Goal: Find specific page/section: Find specific page/section

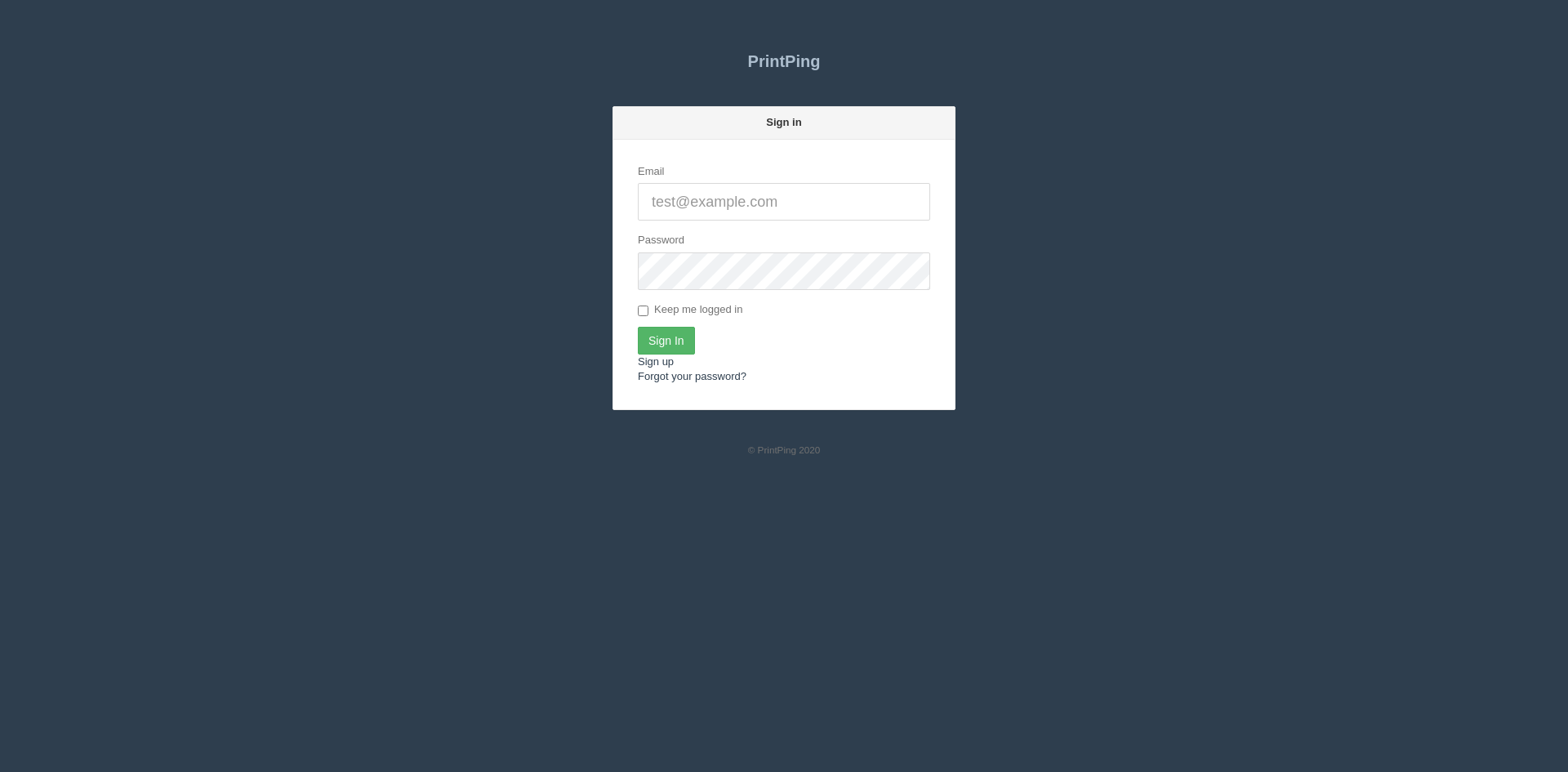
type input "[PERSON_NAME][EMAIL_ADDRESS][DOMAIN_NAME]"
click at [672, 337] on input "Sign In" at bounding box center [666, 341] width 57 height 28
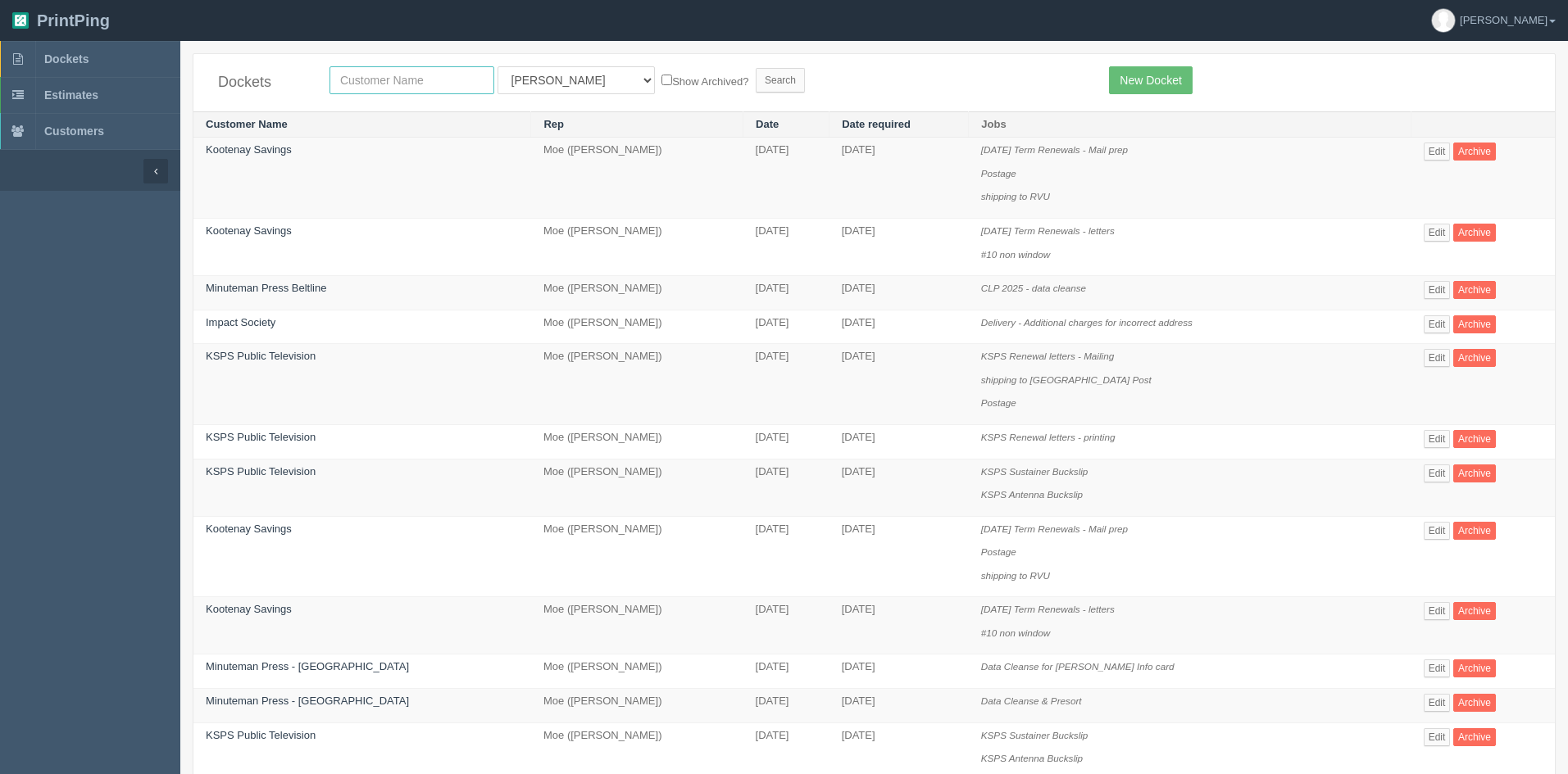
click at [363, 79] on input "text" at bounding box center [411, 80] width 165 height 28
type input "victory"
drag, startPoint x: 530, startPoint y: 83, endPoint x: 530, endPoint y: 92, distance: 9.0
click at [530, 83] on select "All Users Ali Ali Test 1 Aly Amy Ankit Arif Brandon Dan France Greg Jim Mark Ma…" at bounding box center [576, 80] width 158 height 28
click at [530, 90] on select "All Users Ali Ali Test 1 Aly Amy Ankit Arif Brandon Dan France Greg Jim Mark Ma…" at bounding box center [576, 80] width 158 height 28
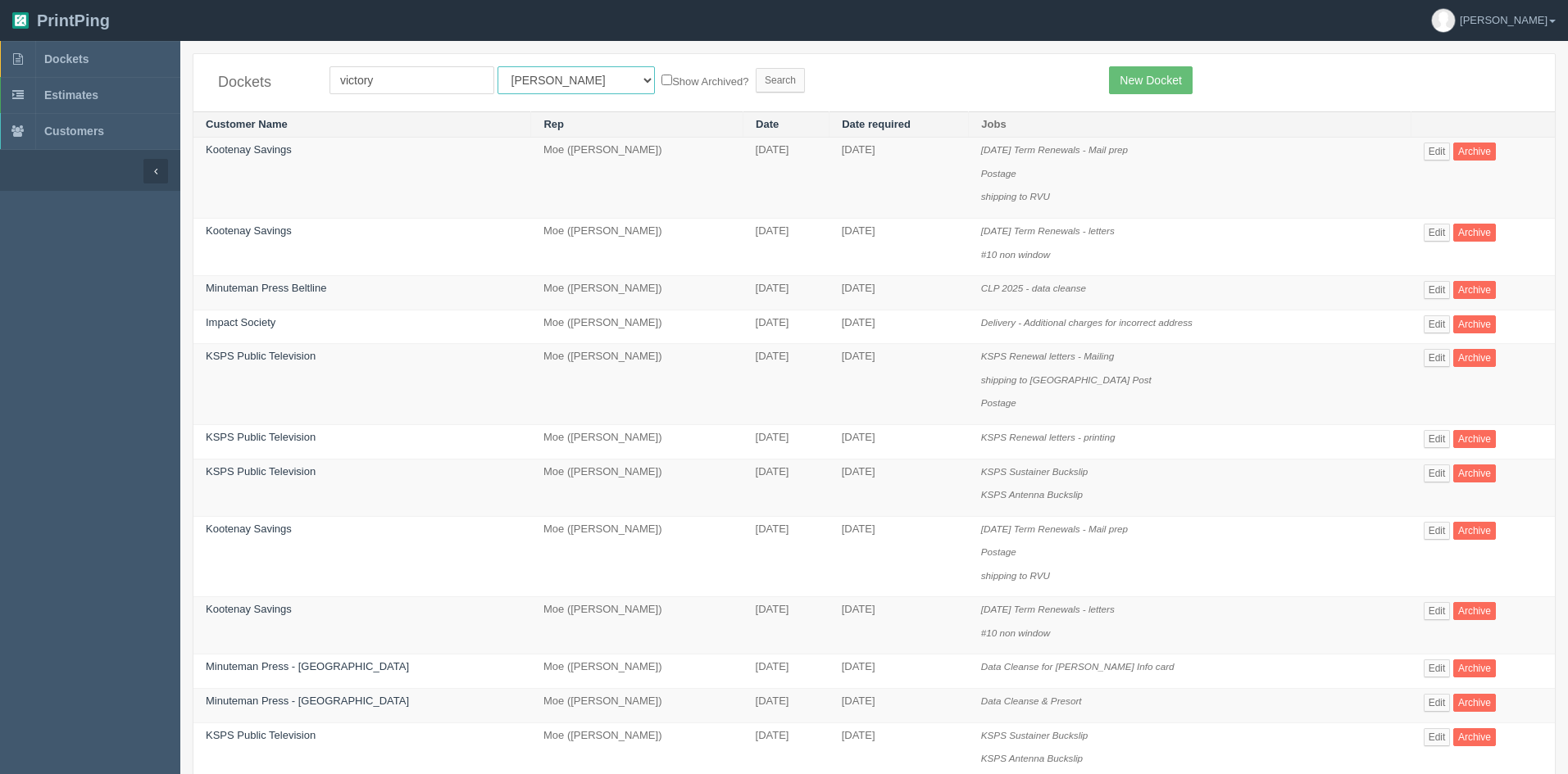
select select
click at [498, 66] on select "All Users Ali Ali Test 1 Aly Amy Ankit Arif Brandon Dan France Greg Jim Mark Ma…" at bounding box center [576, 80] width 158 height 28
click at [756, 85] on input "Search" at bounding box center [780, 80] width 49 height 25
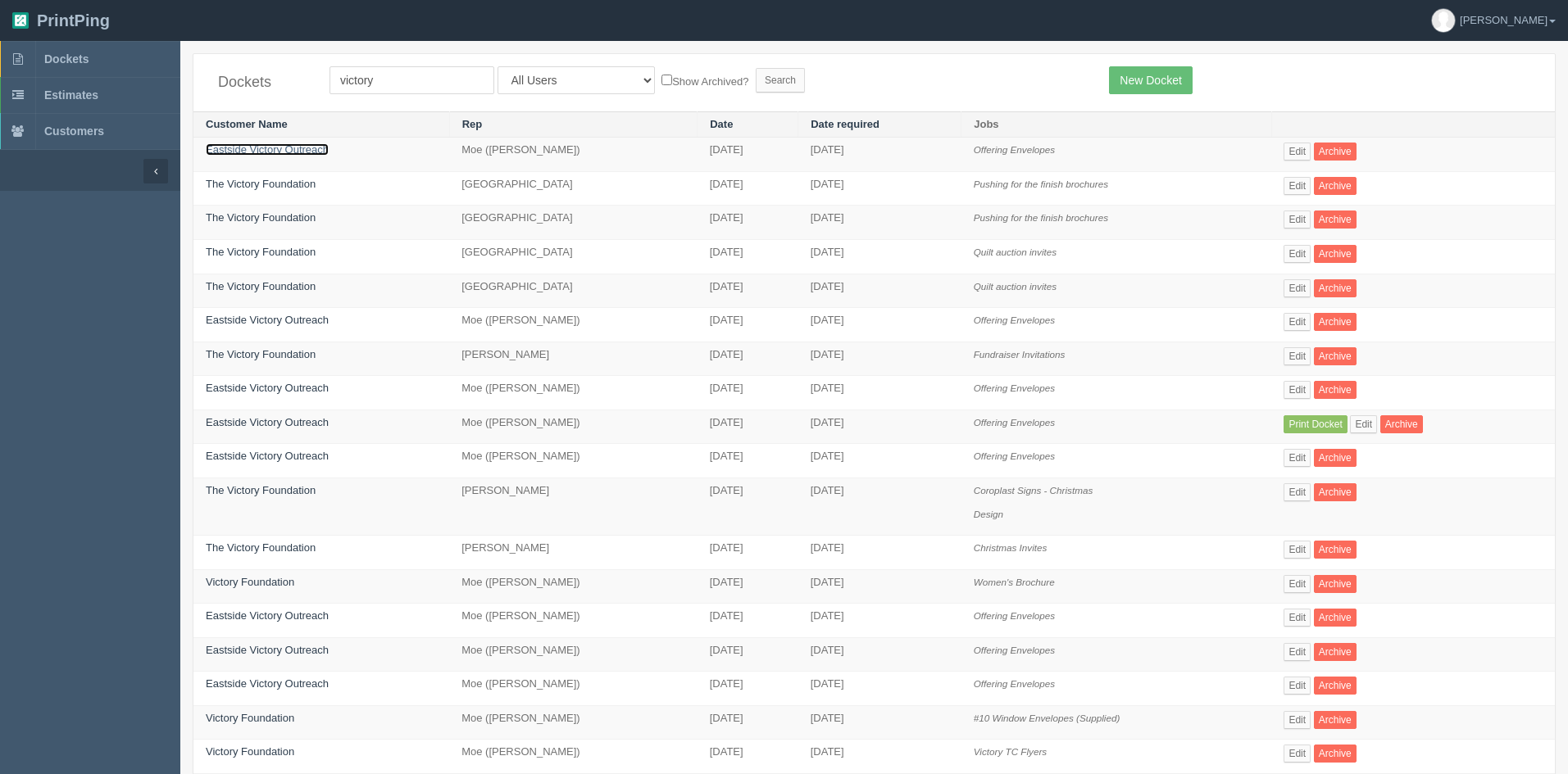
click at [272, 147] on link "Eastside Victory Outreach" at bounding box center [266, 149] width 123 height 12
click at [315, 322] on link "Eastside Victory Outreach" at bounding box center [266, 320] width 123 height 12
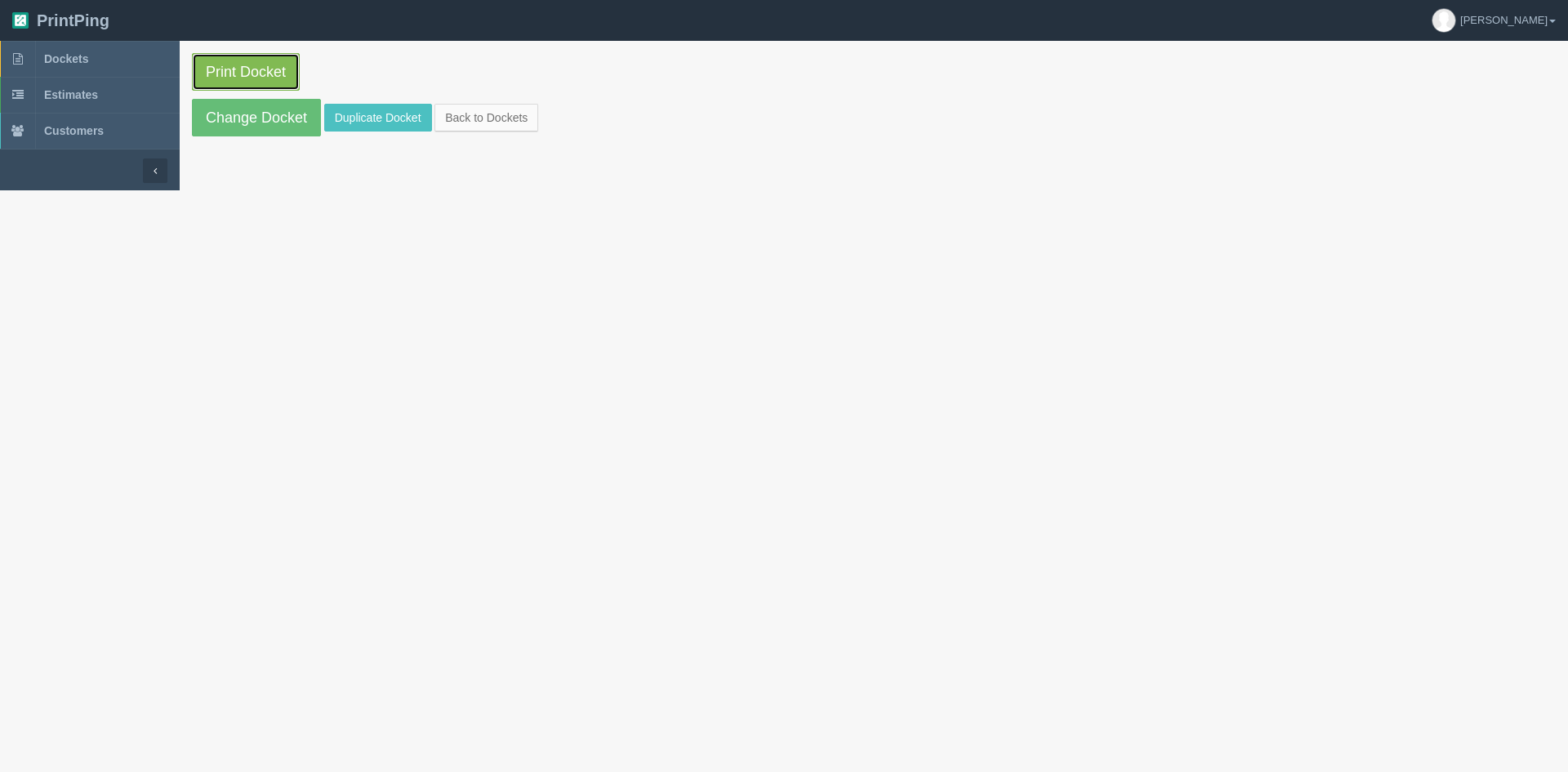
click at [259, 72] on link "Print Docket" at bounding box center [245, 72] width 107 height 38
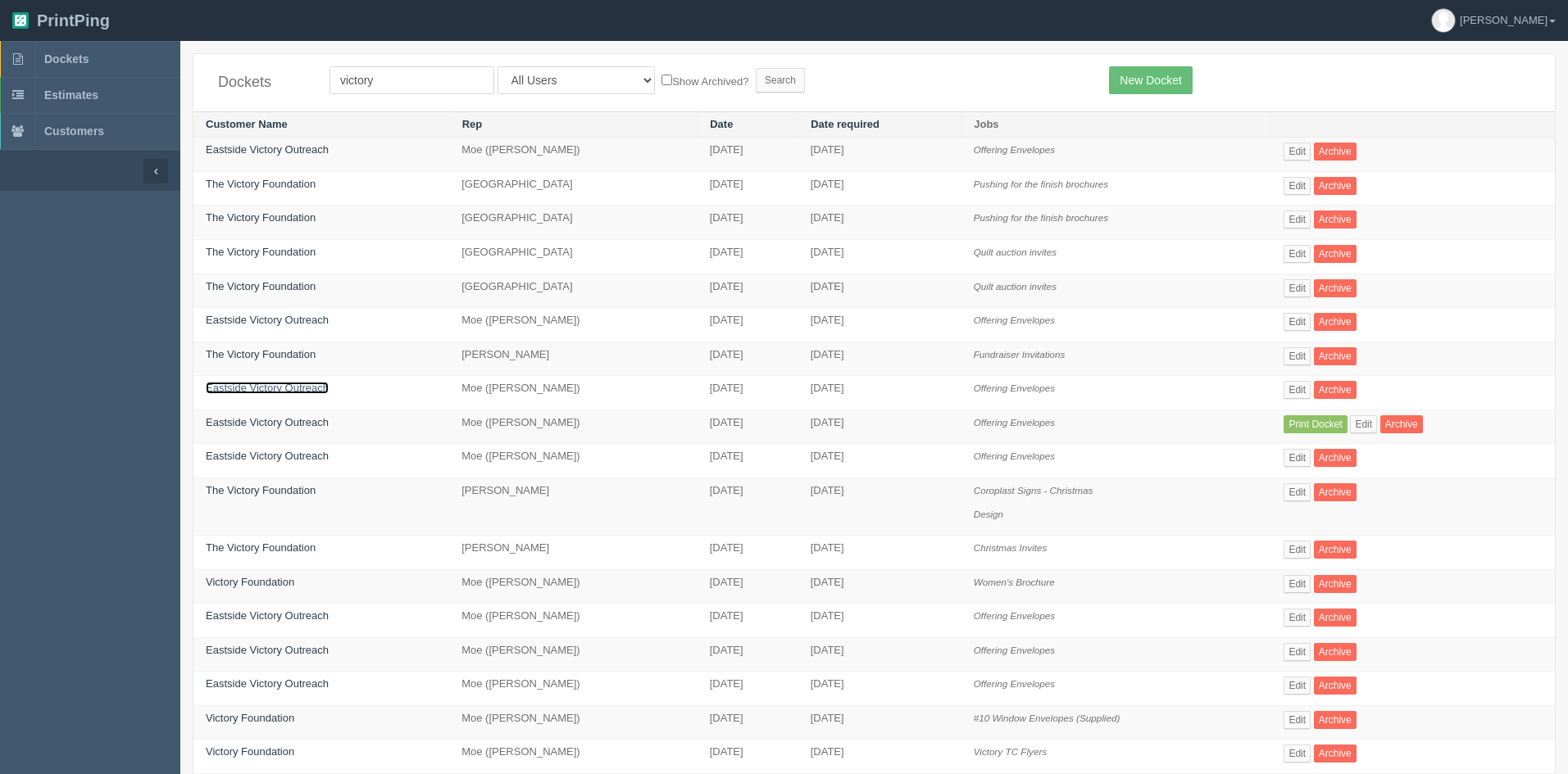
click at [272, 389] on link "Eastside Victory Outreach" at bounding box center [266, 387] width 123 height 12
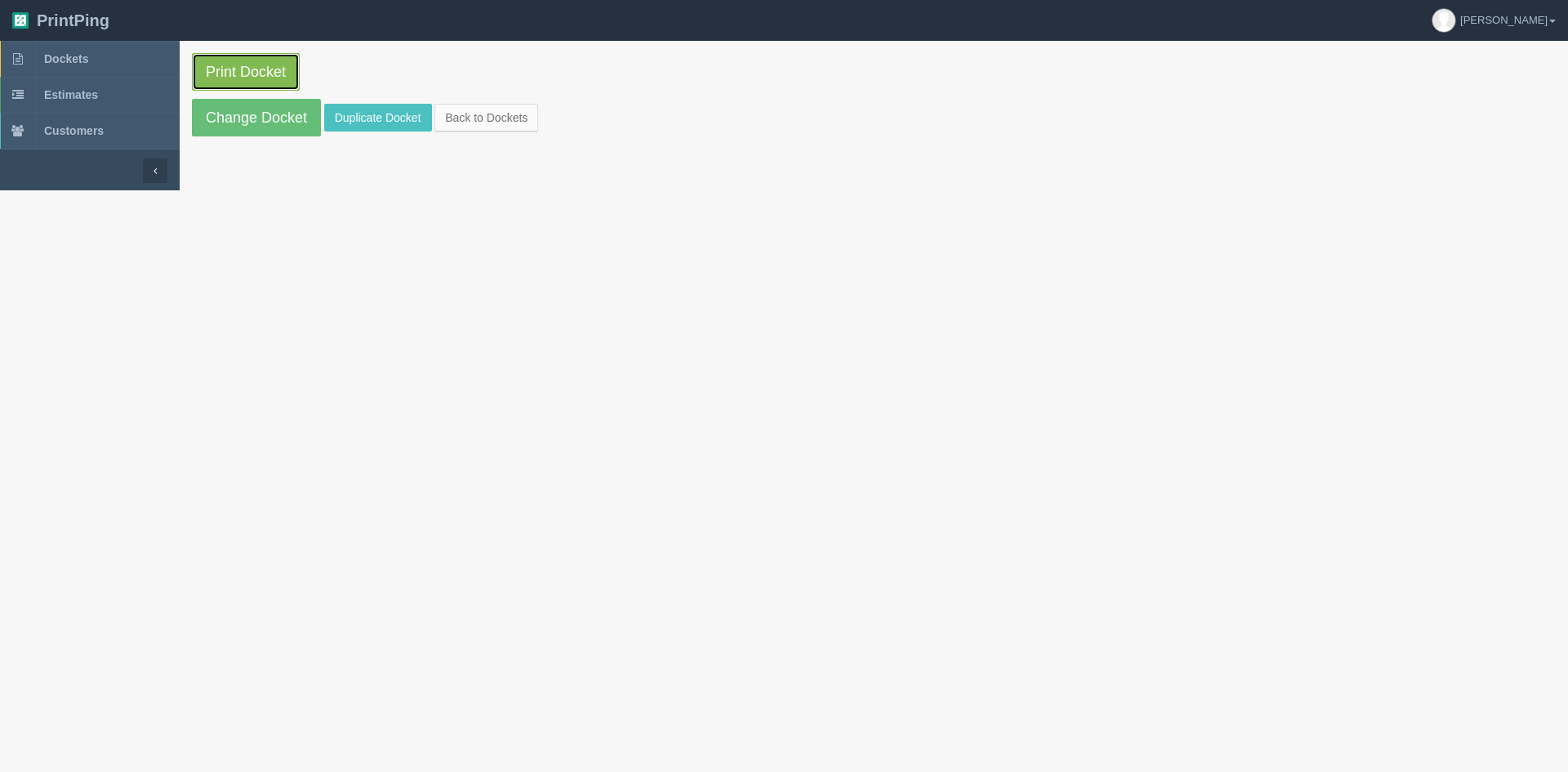
click at [256, 68] on link "Print Docket" at bounding box center [245, 72] width 107 height 38
